Goal: Task Accomplishment & Management: Complete application form

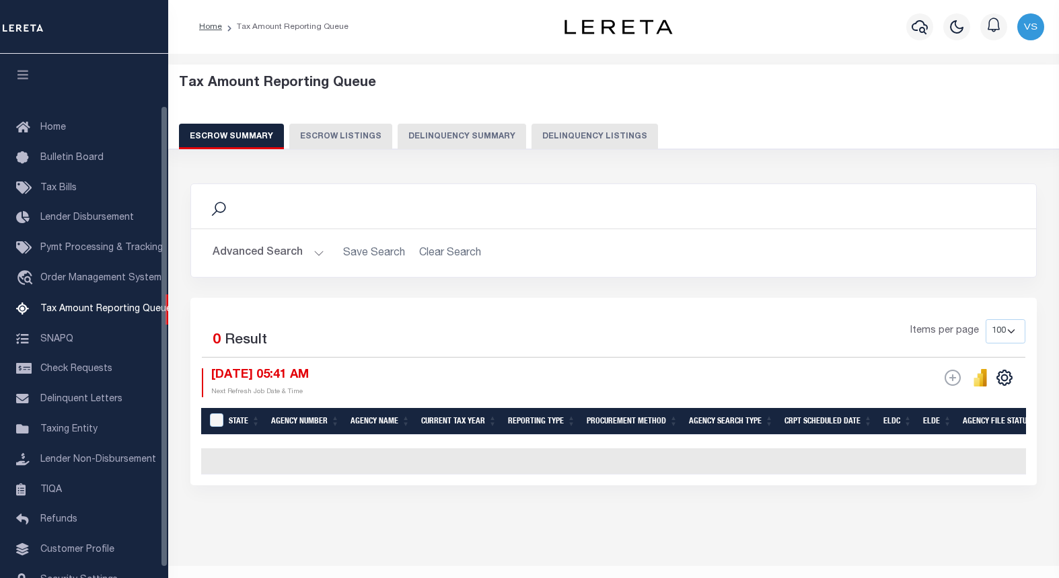
select select "100"
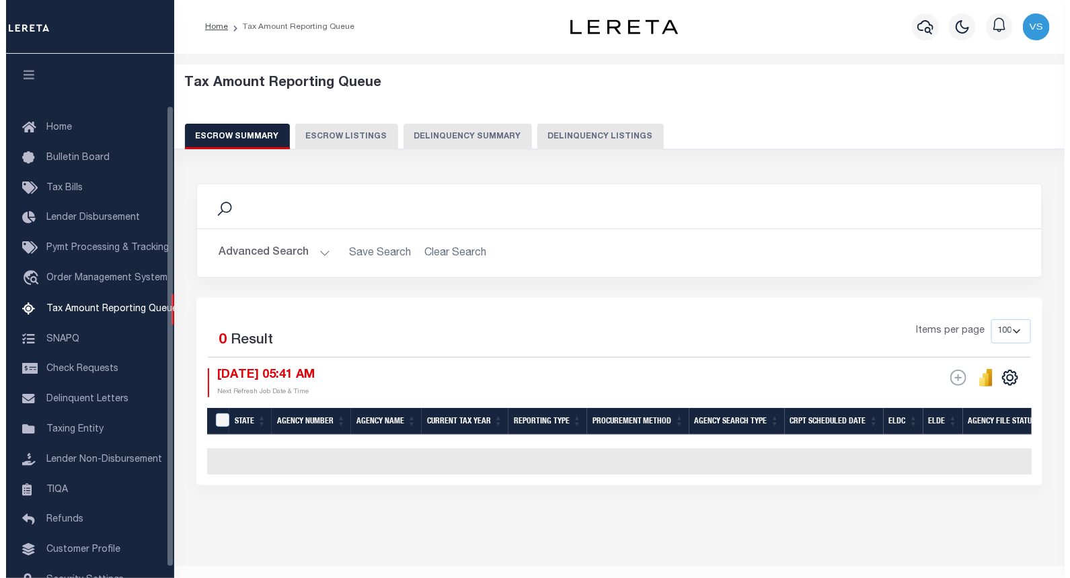
scroll to position [59, 0]
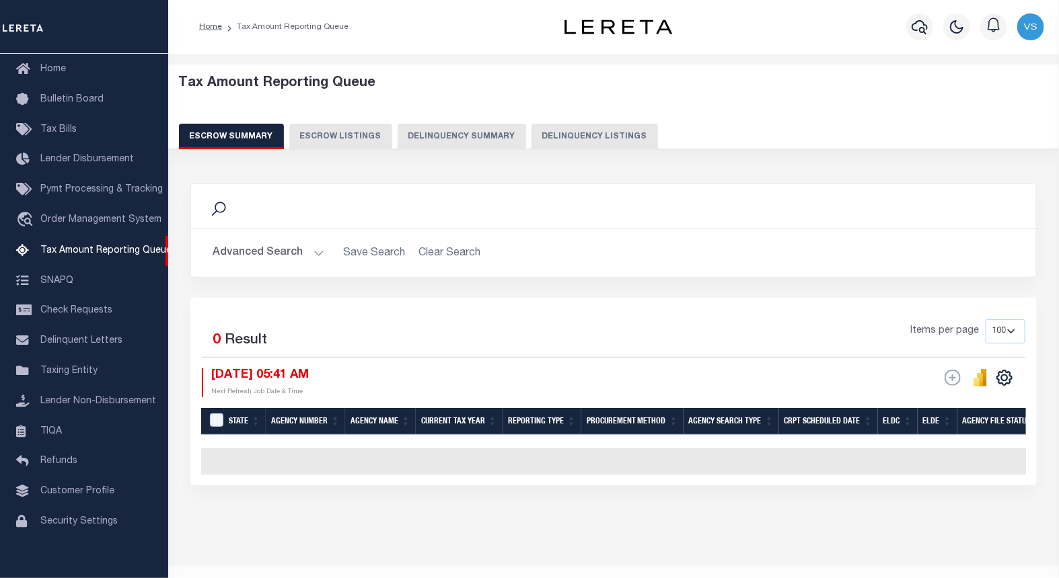
click at [574, 132] on button "Delinquency Listings" at bounding box center [594, 137] width 126 height 26
select select "100"
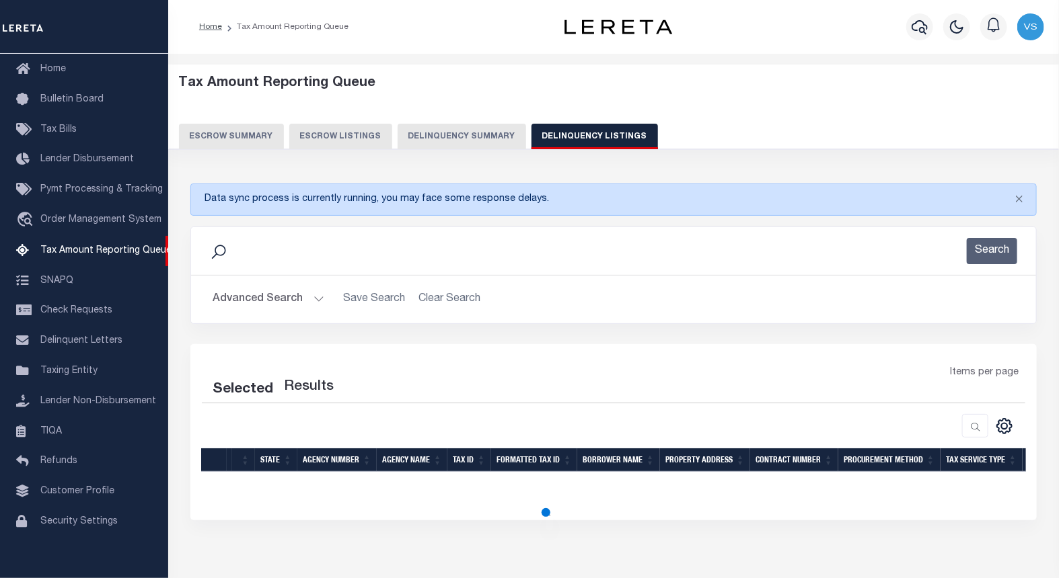
select select "100"
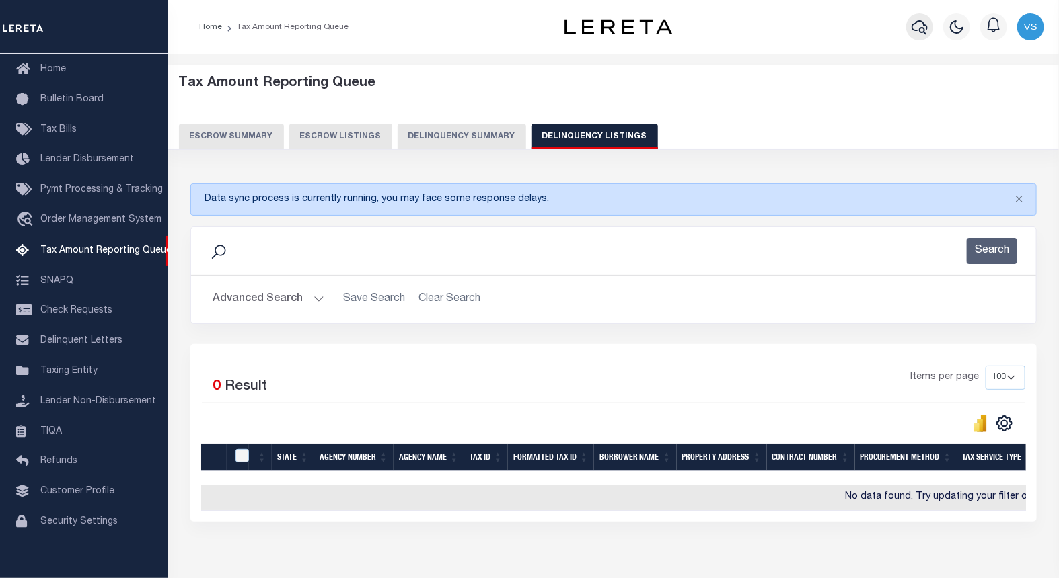
click at [917, 27] on icon "button" at bounding box center [919, 27] width 16 height 16
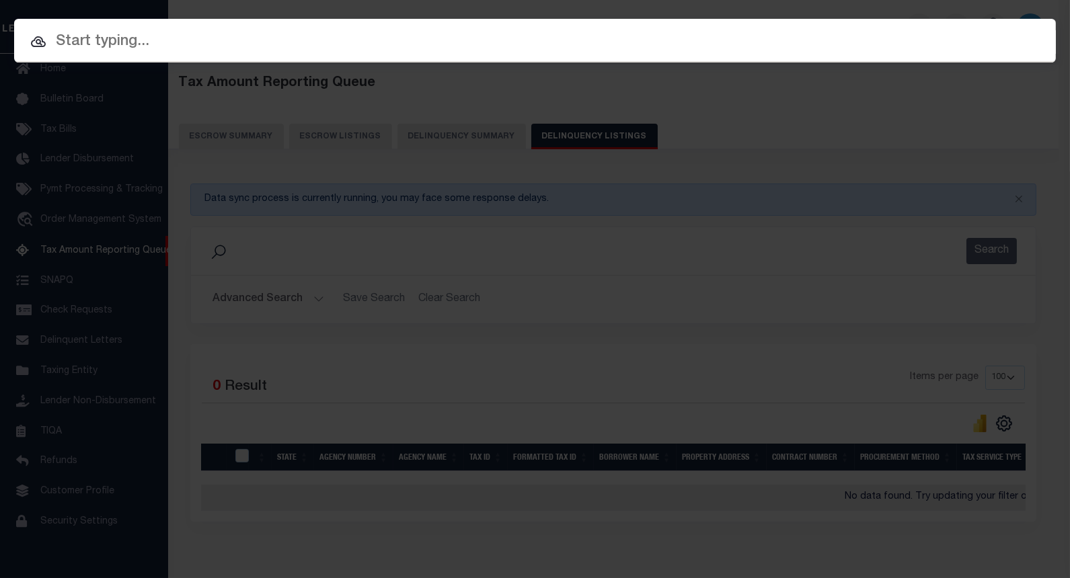
paste input "4302210007810"
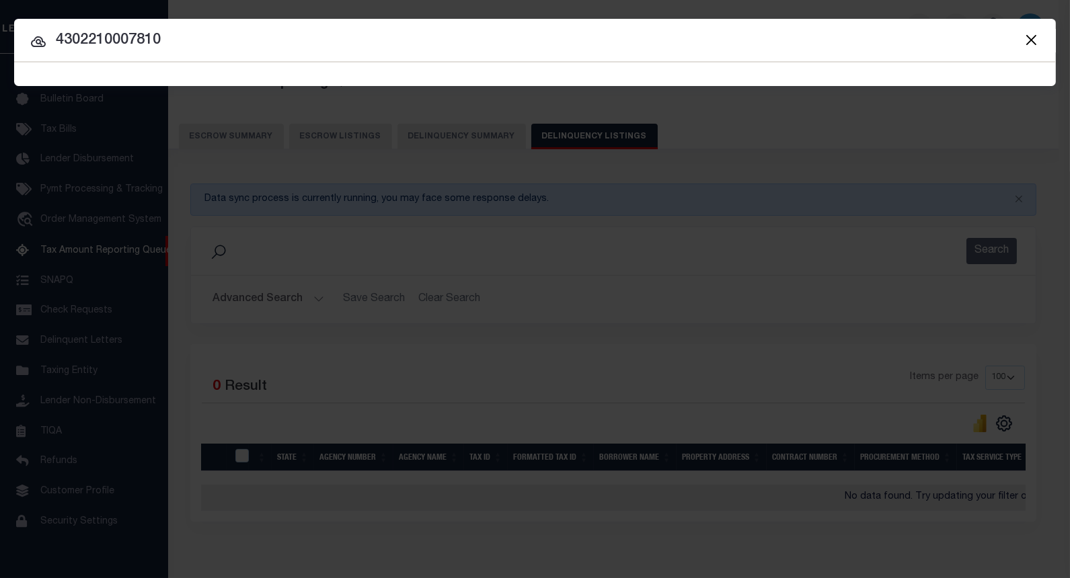
type input "4302210007810"
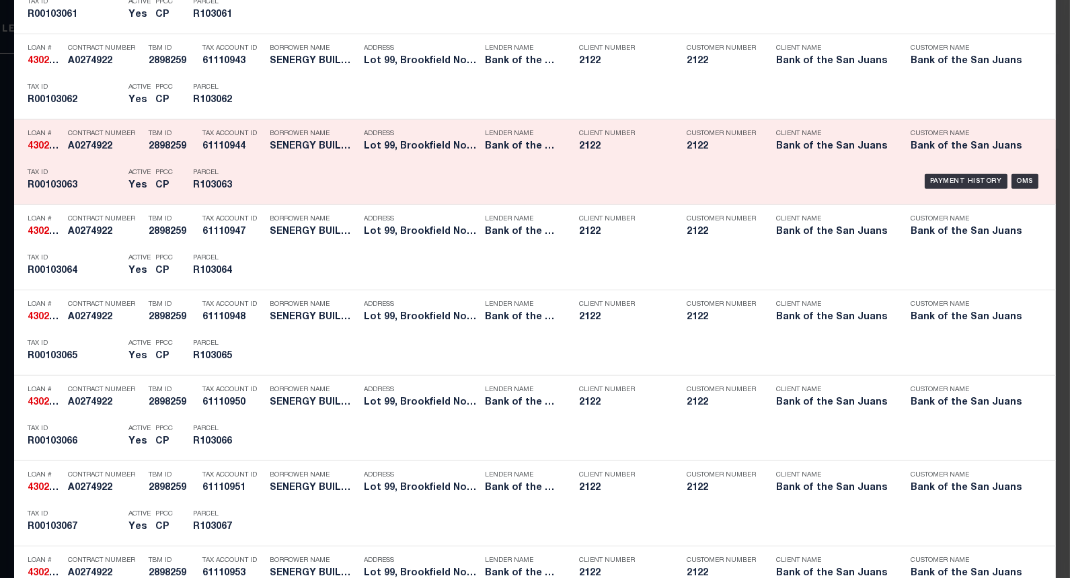
scroll to position [1868, 0]
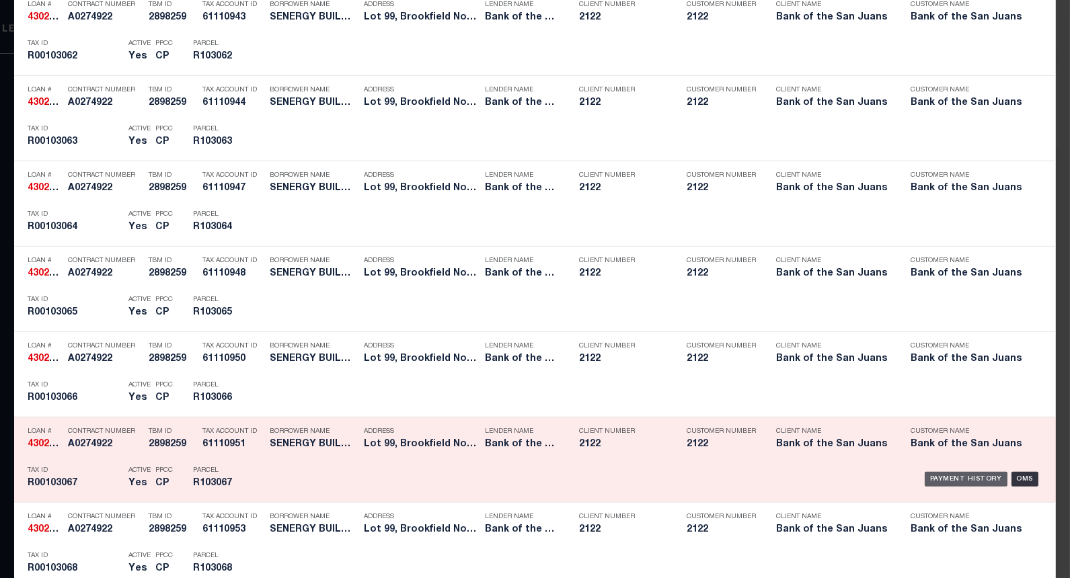
click at [957, 484] on div "Payment History" at bounding box center [966, 479] width 83 height 15
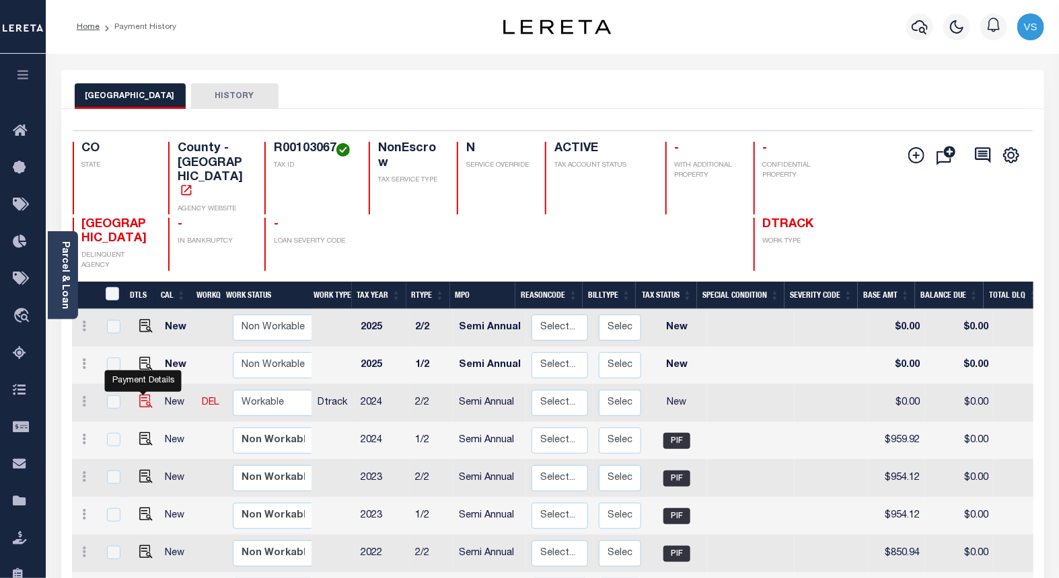
click at [139, 395] on img "" at bounding box center [145, 401] width 13 height 13
checkbox input "true"
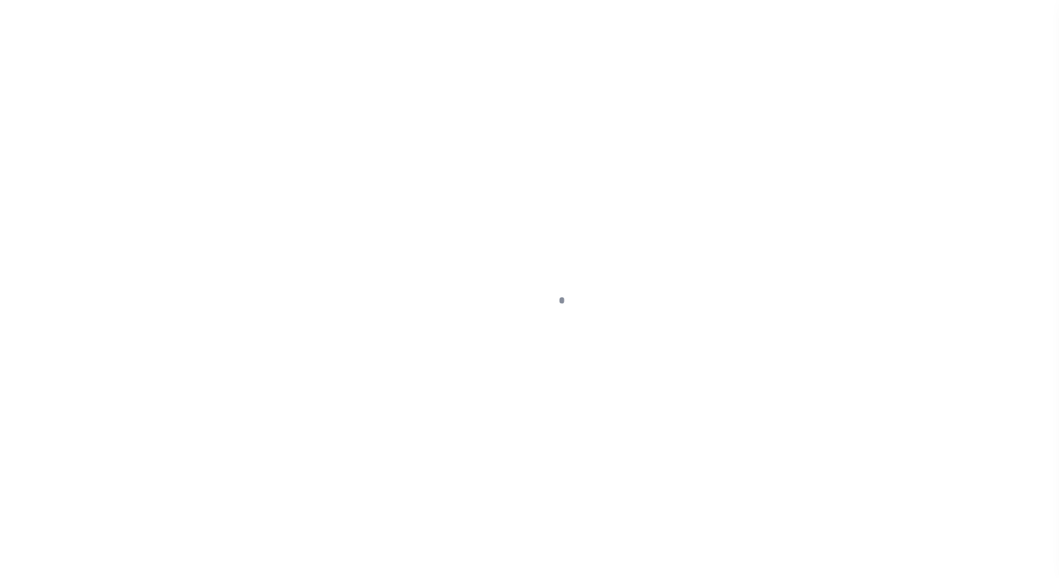
type input "Semi Annual"
type input "[DATE]"
select select "NW2"
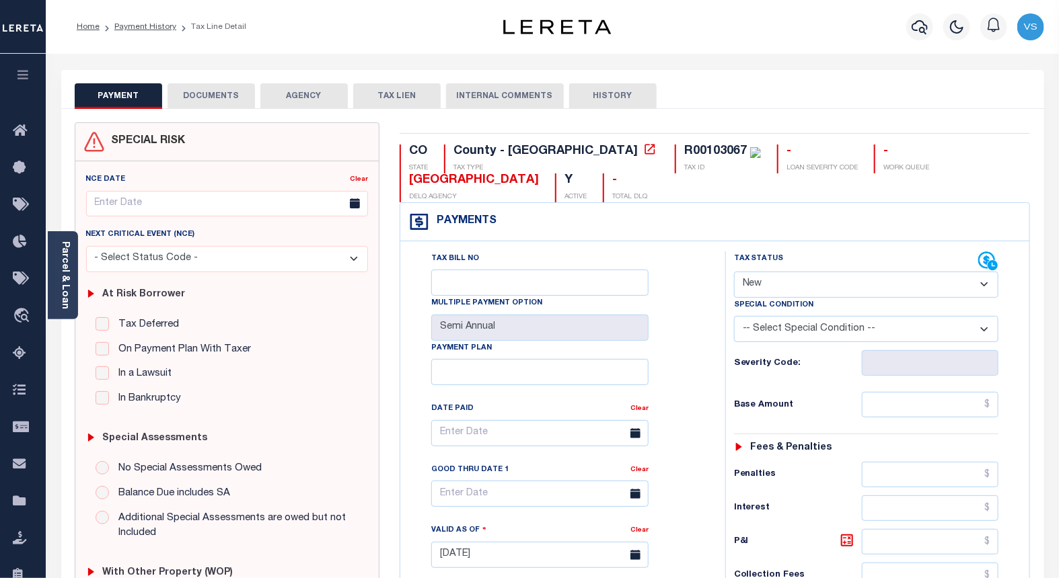
click at [767, 327] on select "-- Select Special Condition -- 3RD PARTY TAX LIEN AGENCY TAX LIEN (A.K.A Inside…" at bounding box center [866, 329] width 265 height 26
select select "29"
click at [691, 217] on div "Payments Warning! Search Status is not "Completed", amounts can not be keyed." at bounding box center [714, 222] width 629 height 38
type input "[DATE]"
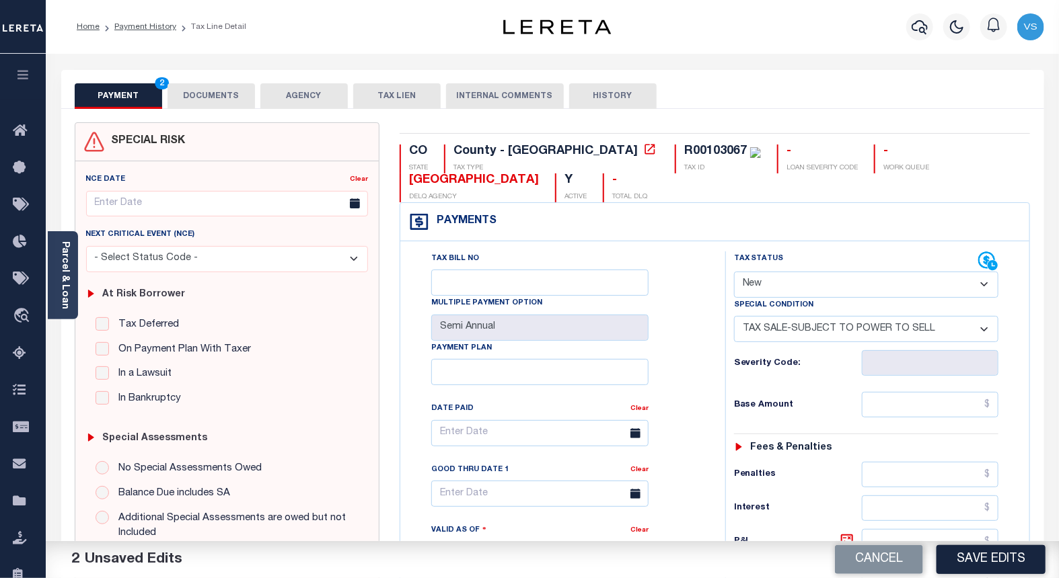
click at [776, 282] on select "- Select Status Code - Open Due/Unpaid Paid Incomplete No Tax Due Internal Refu…" at bounding box center [866, 285] width 265 height 26
click at [784, 334] on select "-- Select Special Condition -- 3RD PARTY TAX LIEN AGENCY TAX LIEN (A.K.A Inside…" at bounding box center [866, 329] width 265 height 26
select select "0"
click at [734, 317] on select "-- Select Special Condition -- 3RD PARTY TAX LIEN AGENCY TAX LIEN (A.K.A Inside…" at bounding box center [866, 329] width 265 height 26
type input "06/06/2025"
